Goal: Transaction & Acquisition: Book appointment/travel/reservation

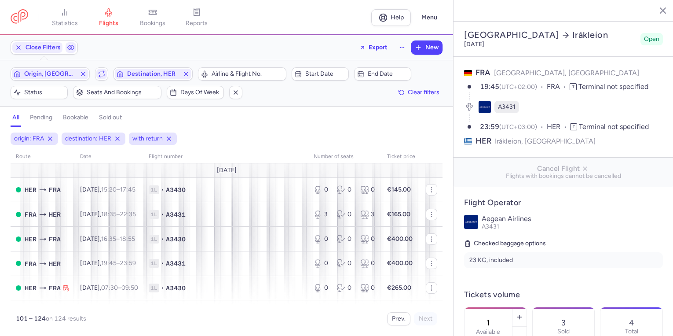
select select "days"
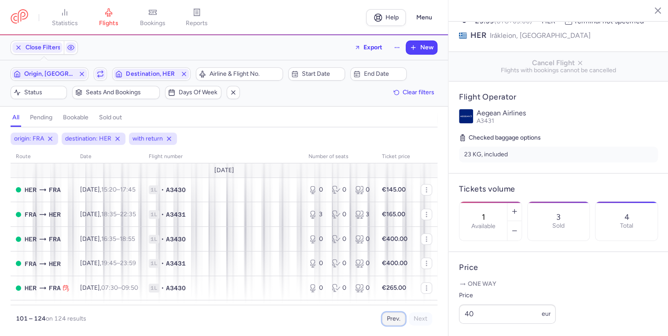
click at [397, 320] on button "Prev." at bounding box center [393, 318] width 23 height 13
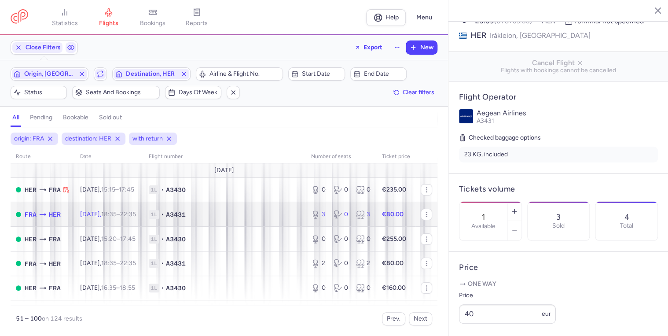
click at [73, 218] on td "FRA HER" at bounding box center [43, 214] width 64 height 25
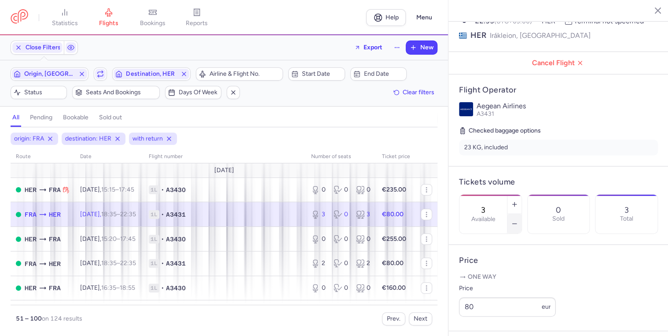
click at [521, 214] on button "button" at bounding box center [514, 223] width 14 height 19
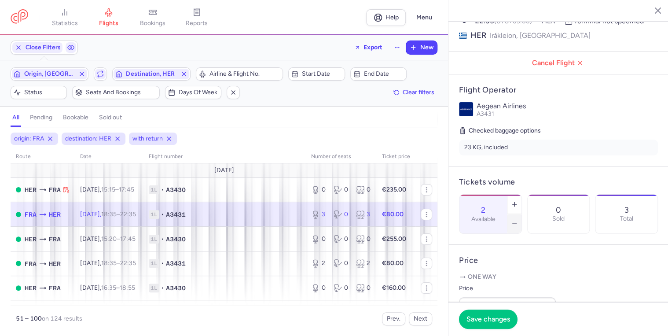
click at [521, 214] on button "button" at bounding box center [514, 223] width 14 height 19
click at [497, 315] on span "Save changes" at bounding box center [488, 319] width 44 height 8
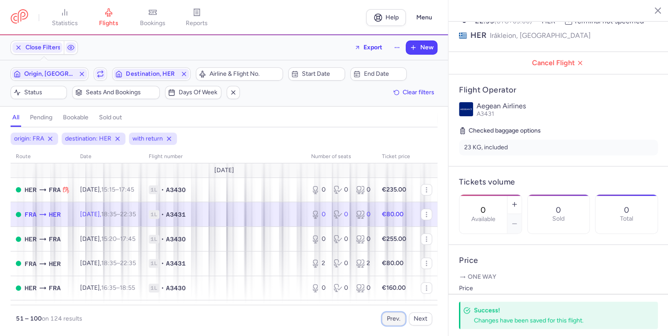
click at [394, 320] on button "Prev." at bounding box center [393, 318] width 23 height 13
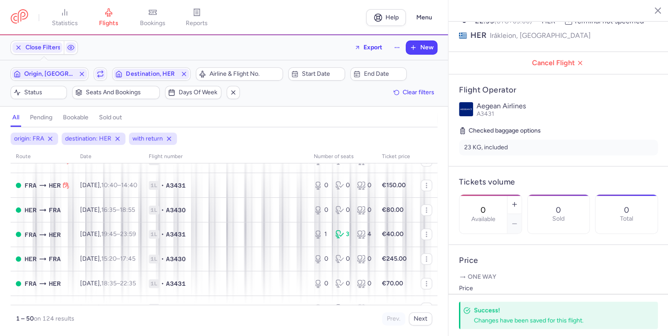
scroll to position [246, 0]
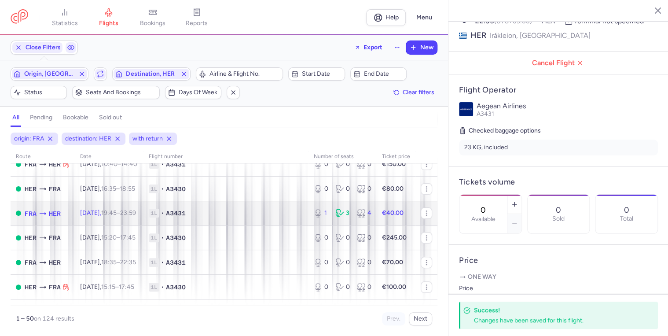
click at [170, 224] on td "1L • A3431" at bounding box center [225, 213] width 165 height 25
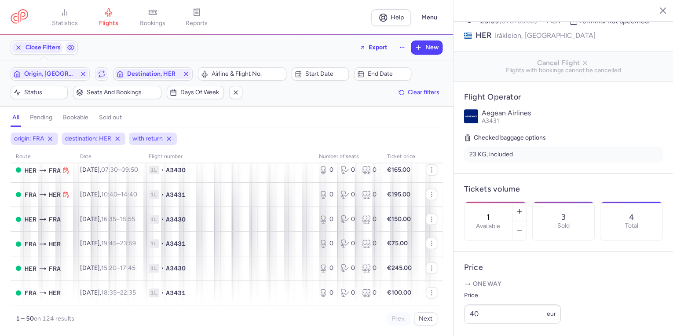
scroll to position [1141, 0]
click at [422, 319] on button "Next" at bounding box center [425, 318] width 23 height 13
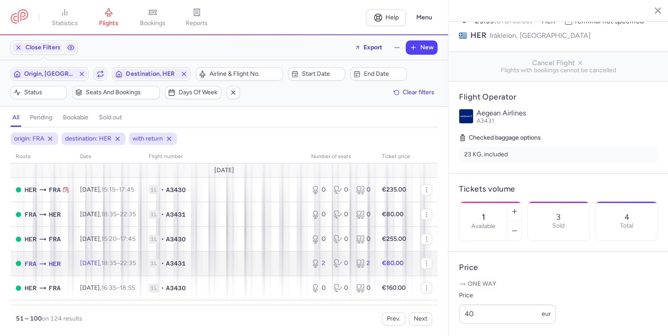
click at [160, 267] on td "1L • A3431" at bounding box center [224, 263] width 162 height 25
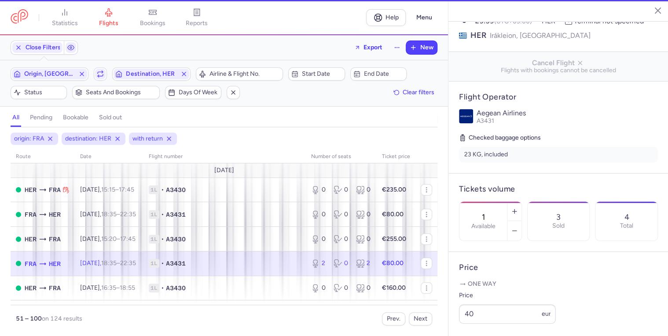
type input "2"
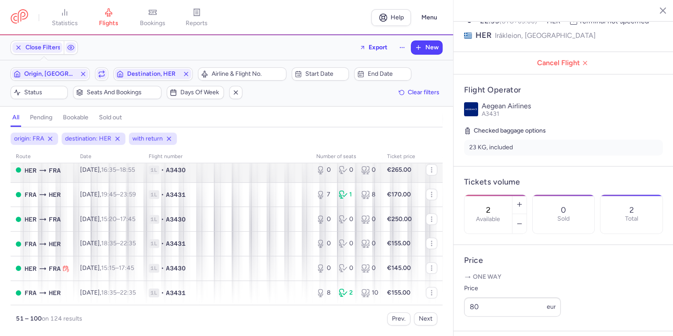
scroll to position [1141, 0]
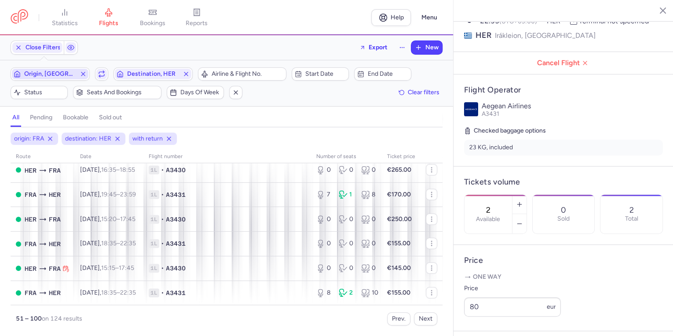
drag, startPoint x: 44, startPoint y: 74, endPoint x: 44, endPoint y: 80, distance: 6.2
click at [44, 74] on span "Origin, [GEOGRAPHIC_DATA]" at bounding box center [50, 73] width 52 height 7
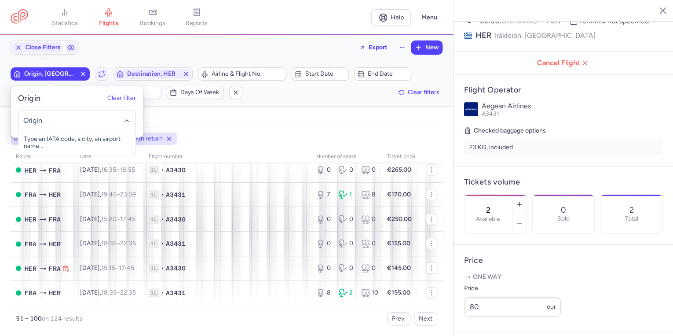
click at [40, 117] on input "-searchbox" at bounding box center [77, 120] width 108 height 10
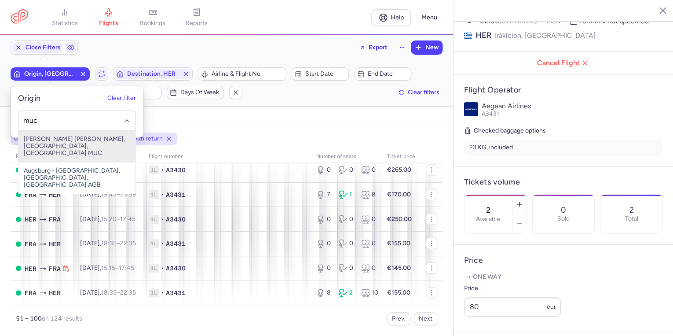
click at [36, 139] on span "[PERSON_NAME] [PERSON_NAME], [GEOGRAPHIC_DATA], [GEOGRAPHIC_DATA] MUC" at bounding box center [76, 146] width 117 height 32
type input "muc"
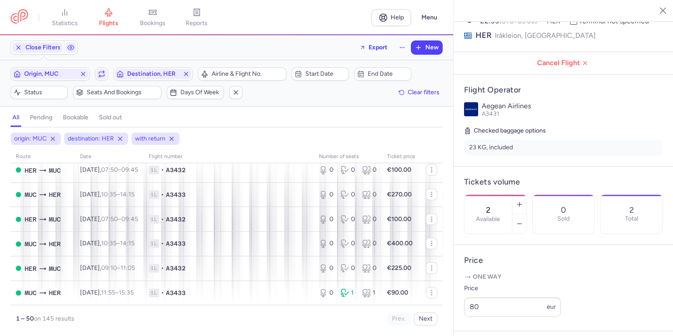
scroll to position [1141, 0]
click at [421, 320] on button "Next" at bounding box center [425, 318] width 23 height 13
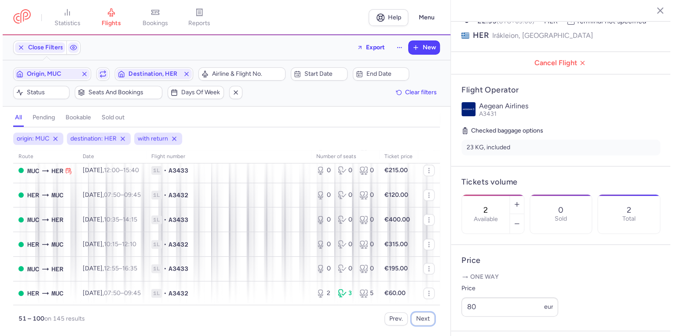
scroll to position [422, 0]
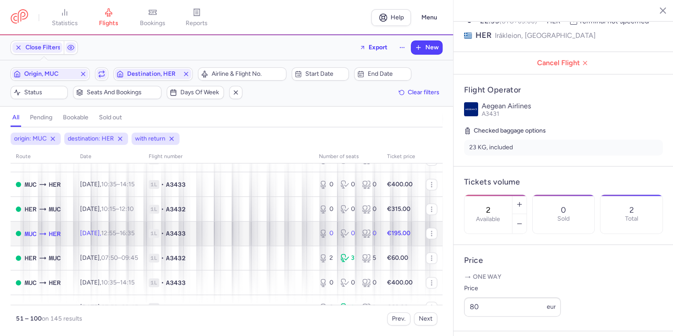
click at [95, 237] on span "[DATE] 12:55 – 16:35 +0" at bounding box center [107, 232] width 55 height 7
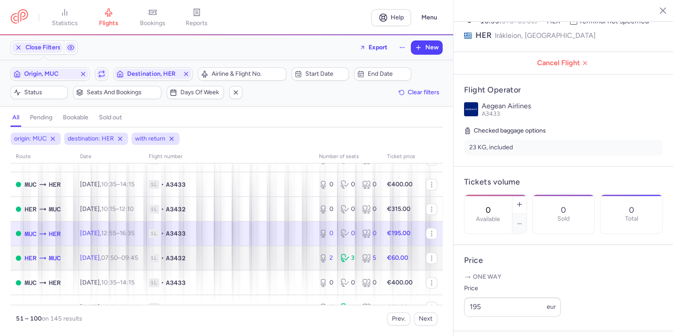
click at [110, 261] on span "[DATE] 07:50 – 09:45 +0" at bounding box center [109, 257] width 58 height 7
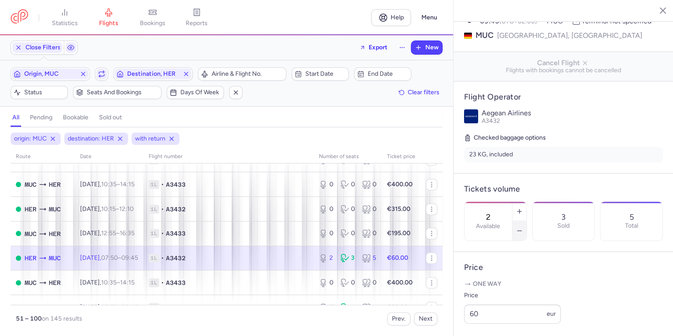
click at [527, 221] on button "button" at bounding box center [520, 230] width 14 height 19
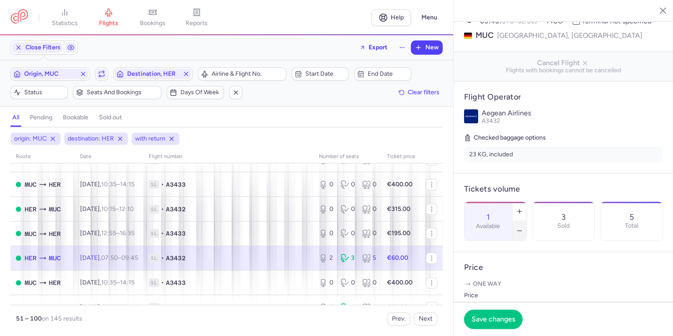
click at [527, 221] on button "button" at bounding box center [520, 230] width 14 height 19
click at [493, 321] on span "Save changes" at bounding box center [494, 319] width 44 height 8
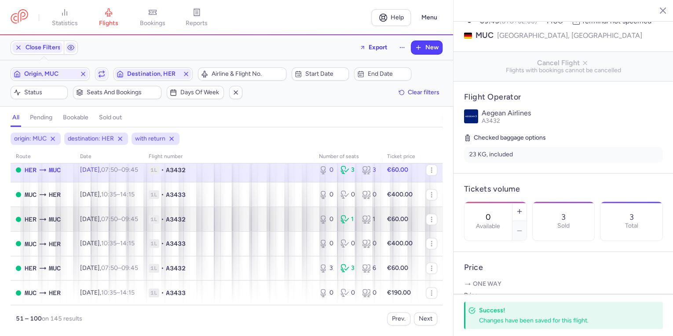
scroll to position [528, 0]
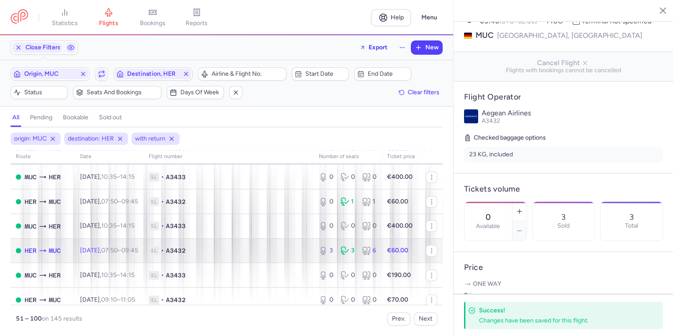
click at [143, 261] on td "[DATE] 07:50 – 09:45 +0" at bounding box center [109, 250] width 69 height 25
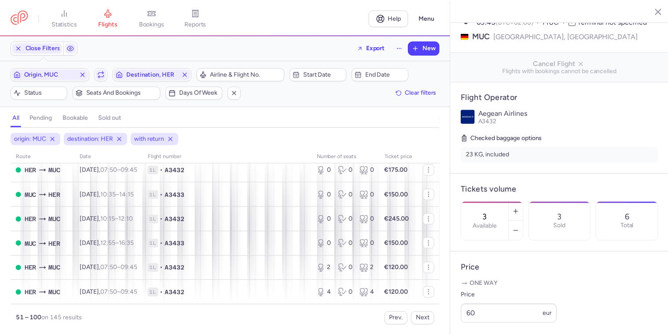
scroll to position [1127, 0]
click at [432, 315] on button "Next" at bounding box center [425, 318] width 23 height 13
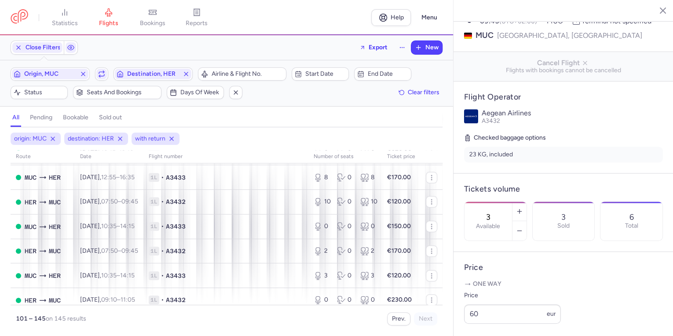
scroll to position [598, 0]
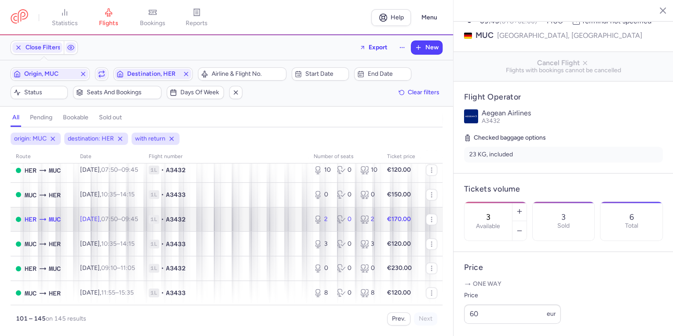
click at [81, 223] on span "[DATE] 07:50 – 09:45 +0" at bounding box center [109, 218] width 58 height 7
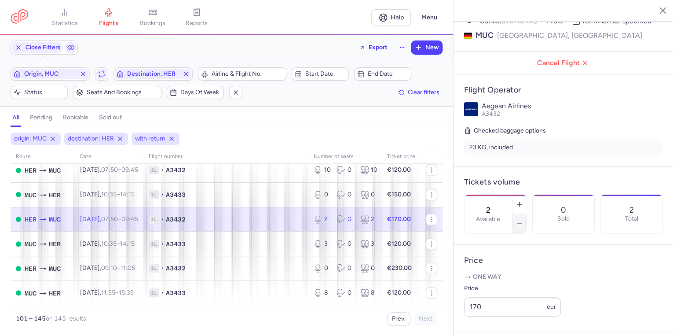
click at [523, 220] on icon "button" at bounding box center [519, 223] width 7 height 7
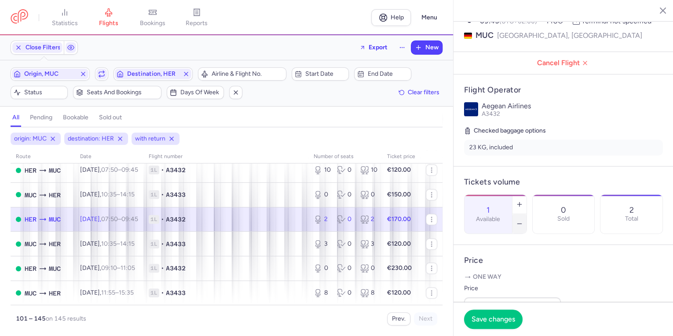
click at [523, 220] on icon "button" at bounding box center [519, 223] width 7 height 7
click at [494, 315] on span "Save changes" at bounding box center [494, 319] width 44 height 8
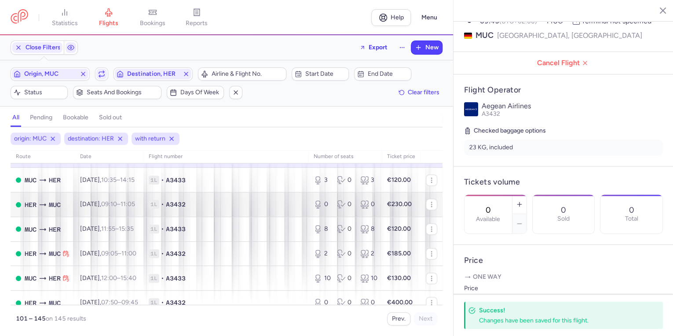
scroll to position [669, 0]
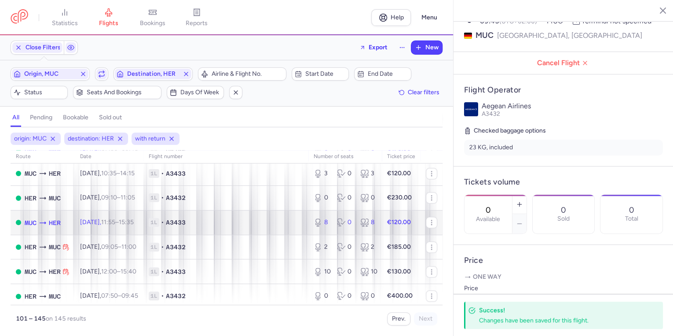
click at [143, 234] on td "[DATE] 11:55 – 15:35 +0" at bounding box center [109, 222] width 69 height 25
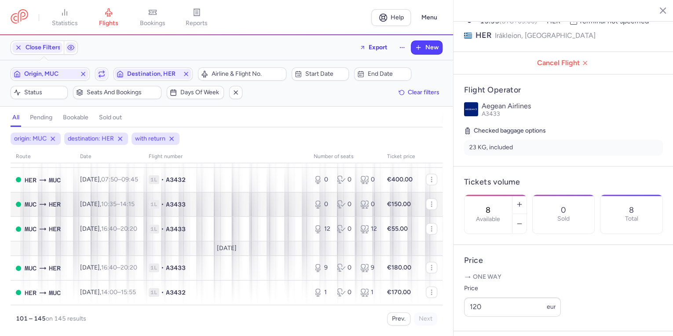
scroll to position [1030, 0]
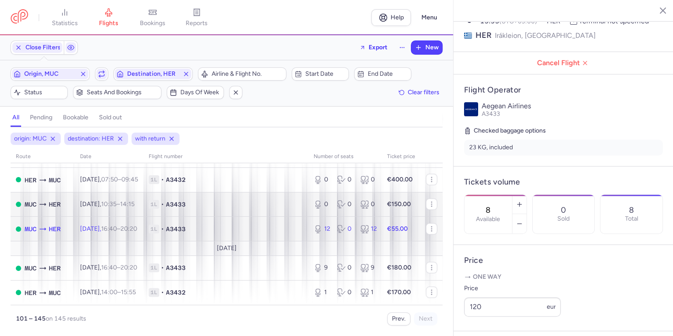
click at [318, 216] on td "12 0 12" at bounding box center [344, 228] width 73 height 25
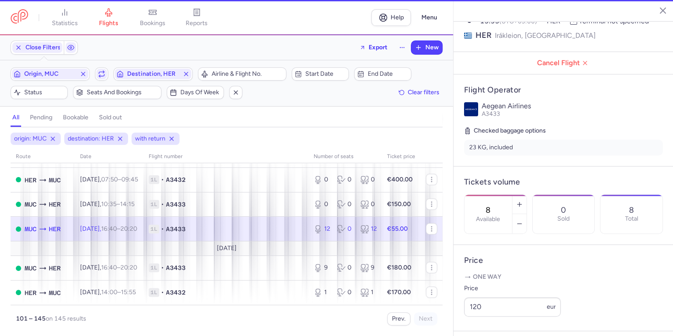
type input "12"
